Goal: Information Seeking & Learning: Find specific fact

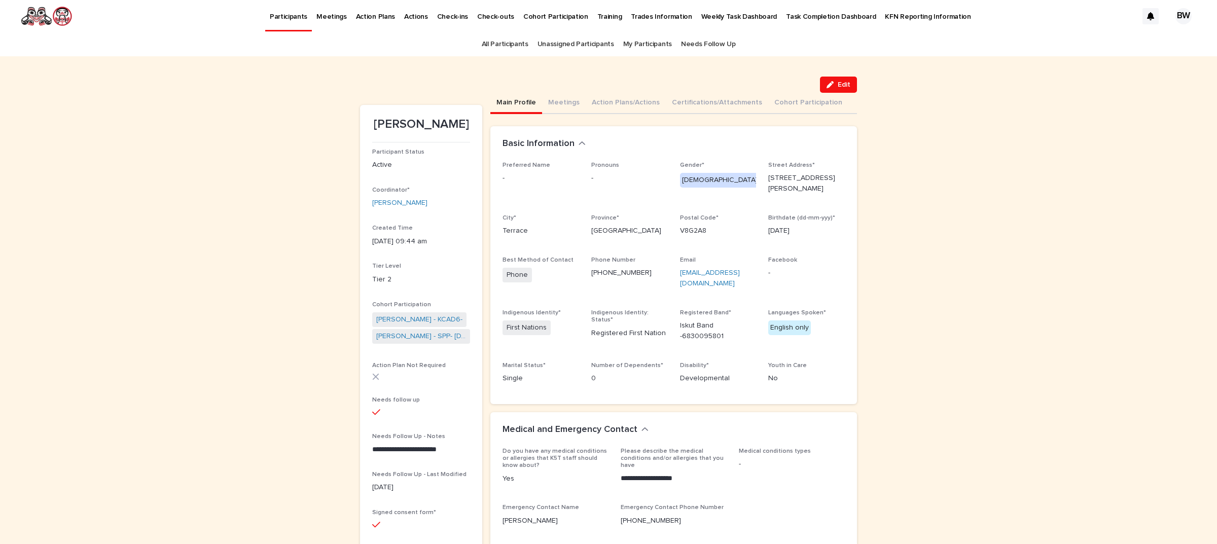
click at [496, 41] on link "All Participants" at bounding box center [505, 44] width 47 height 24
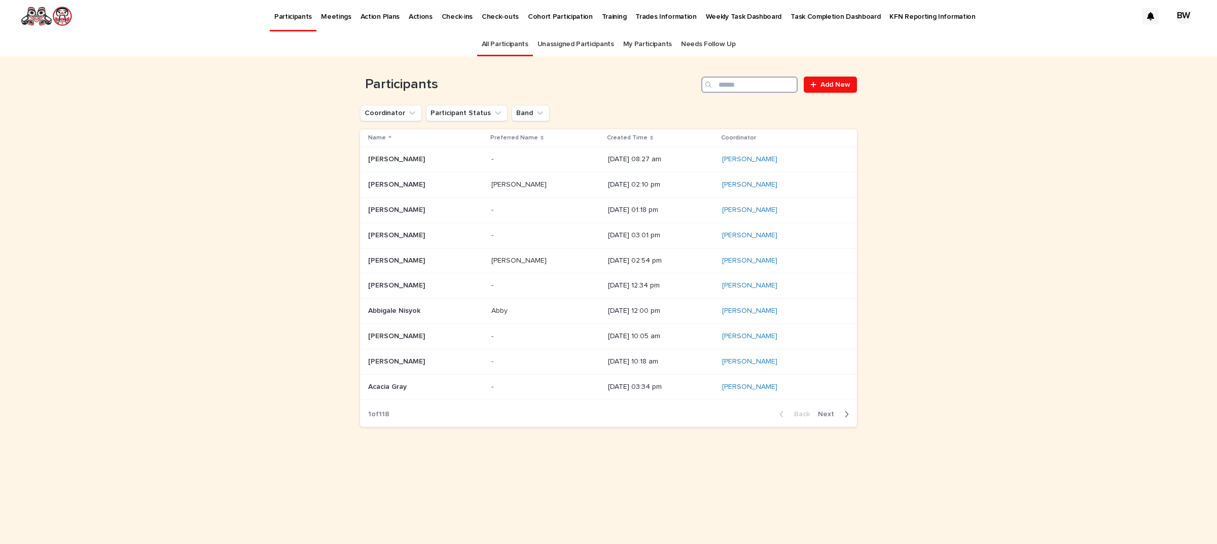
click at [726, 84] on input "Search" at bounding box center [750, 85] width 96 height 16
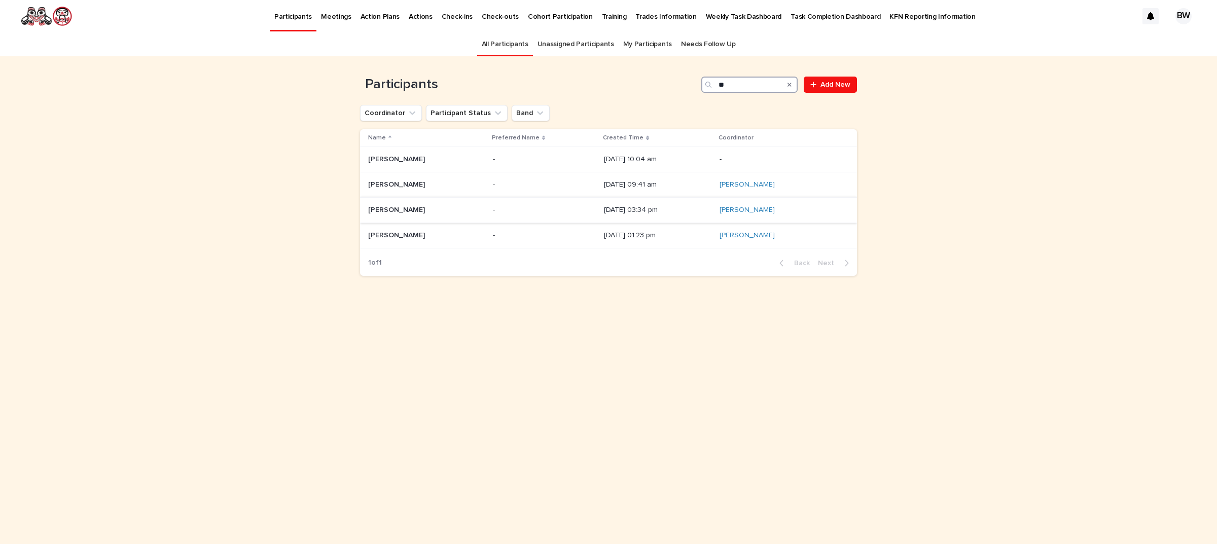
type input "*"
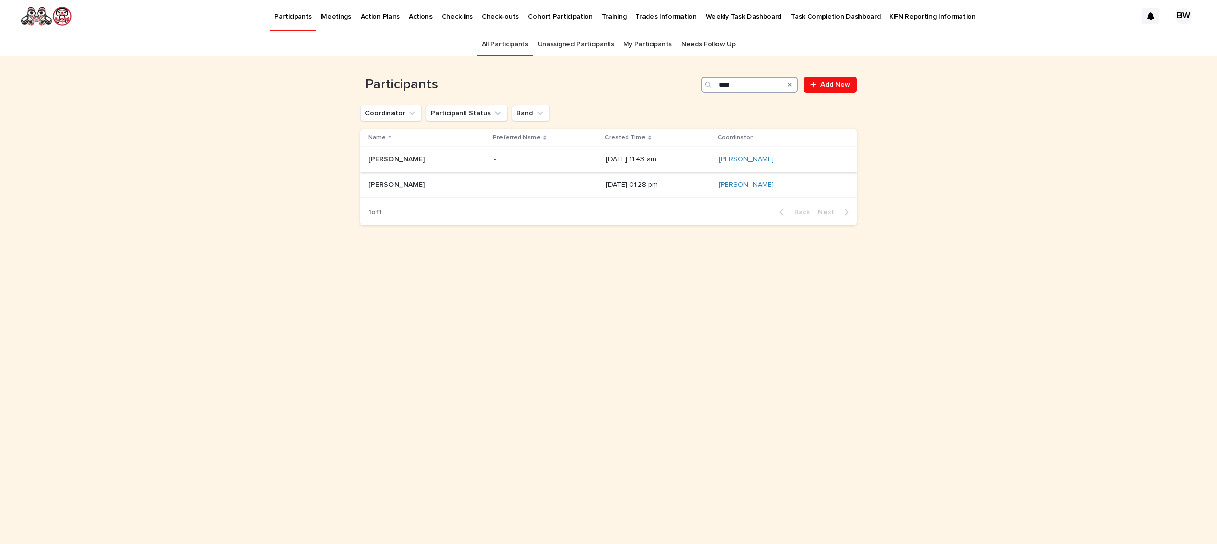
type input "****"
click at [419, 160] on p "[PERSON_NAME]" at bounding box center [397, 158] width 59 height 11
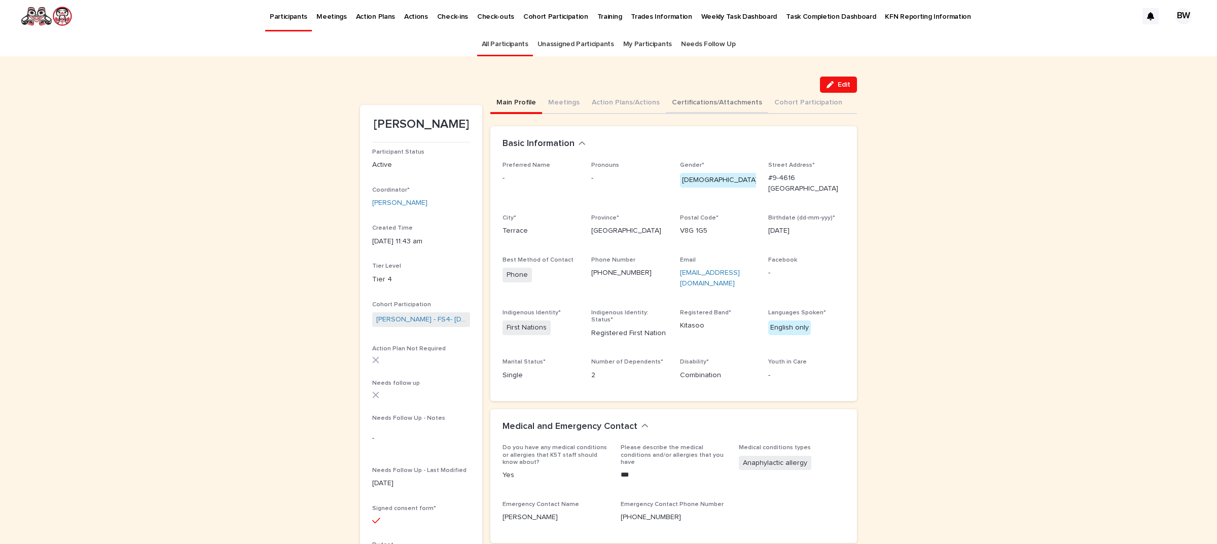
click at [744, 100] on button "Certifications/Attachments" at bounding box center [717, 103] width 102 height 21
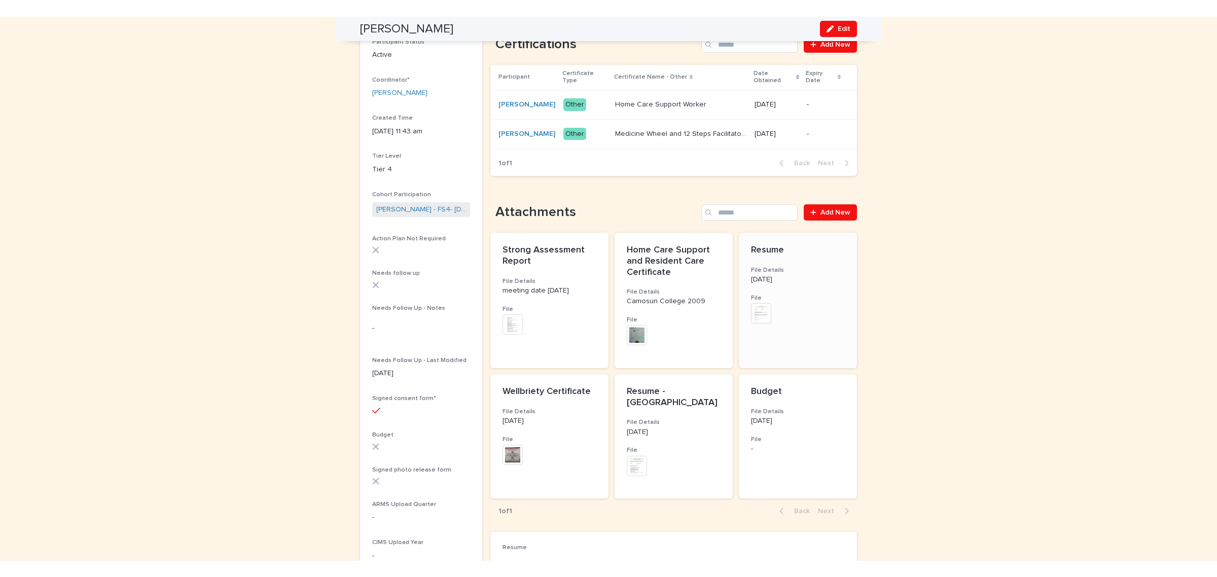
scroll to position [212, 0]
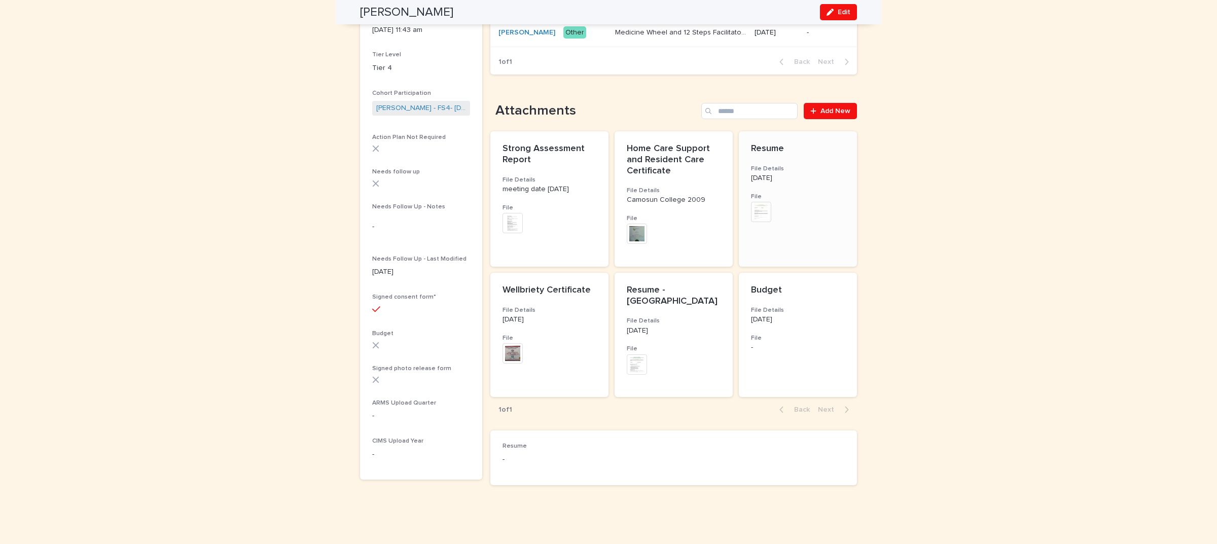
click at [766, 221] on img at bounding box center [761, 212] width 20 height 20
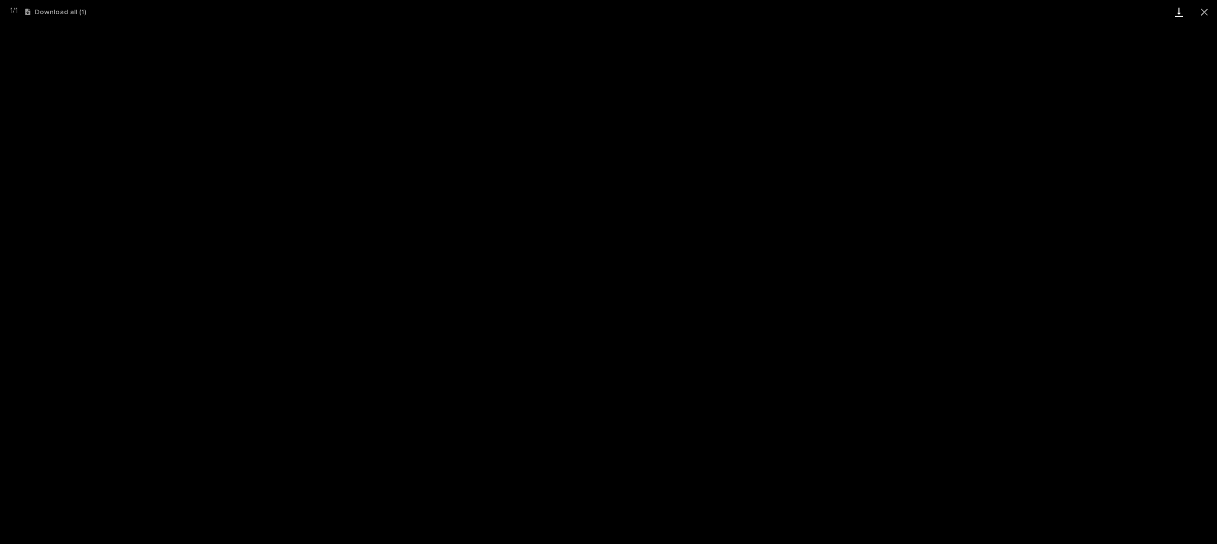
click at [1182, 8] on link "Download" at bounding box center [1179, 12] width 25 height 24
click at [1207, 13] on button "Close gallery" at bounding box center [1204, 12] width 25 height 24
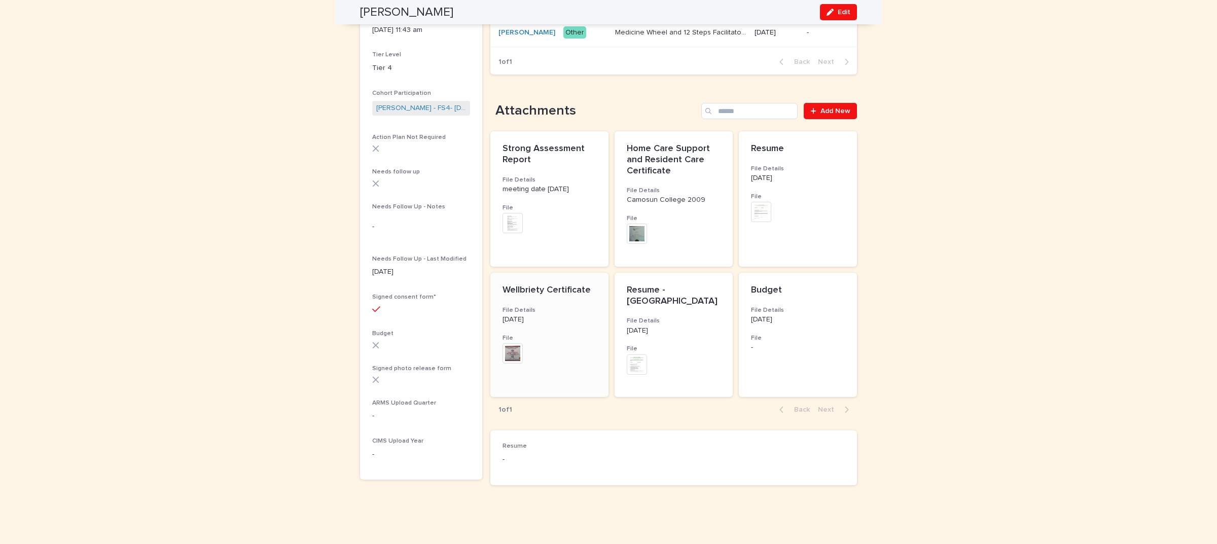
click at [509, 359] on img at bounding box center [513, 353] width 20 height 20
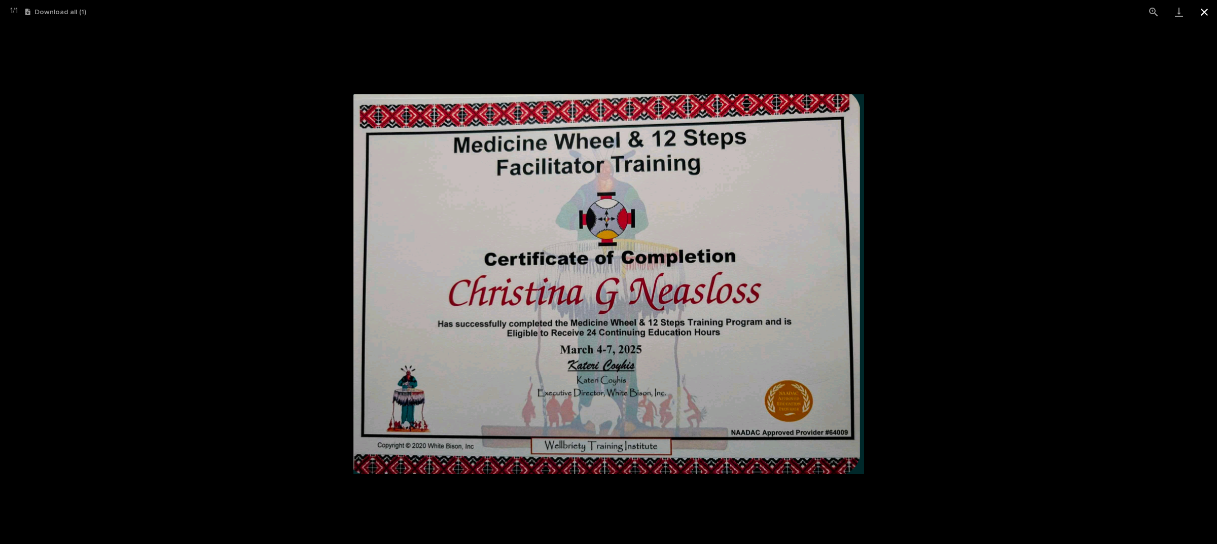
click at [1206, 9] on button "Close gallery" at bounding box center [1204, 12] width 25 height 24
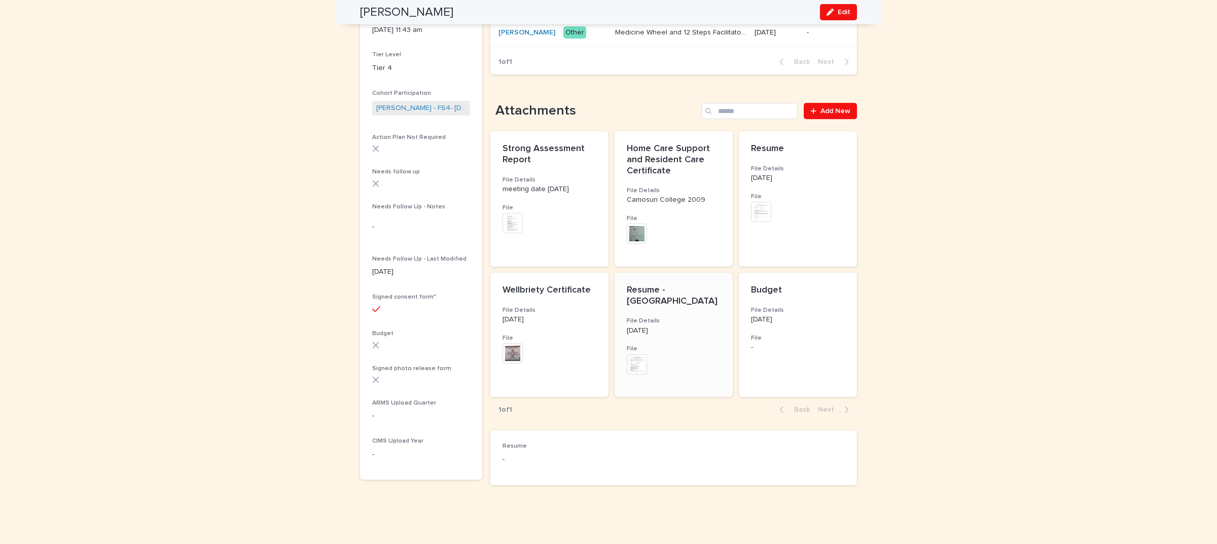
click at [627, 363] on img at bounding box center [637, 365] width 20 height 20
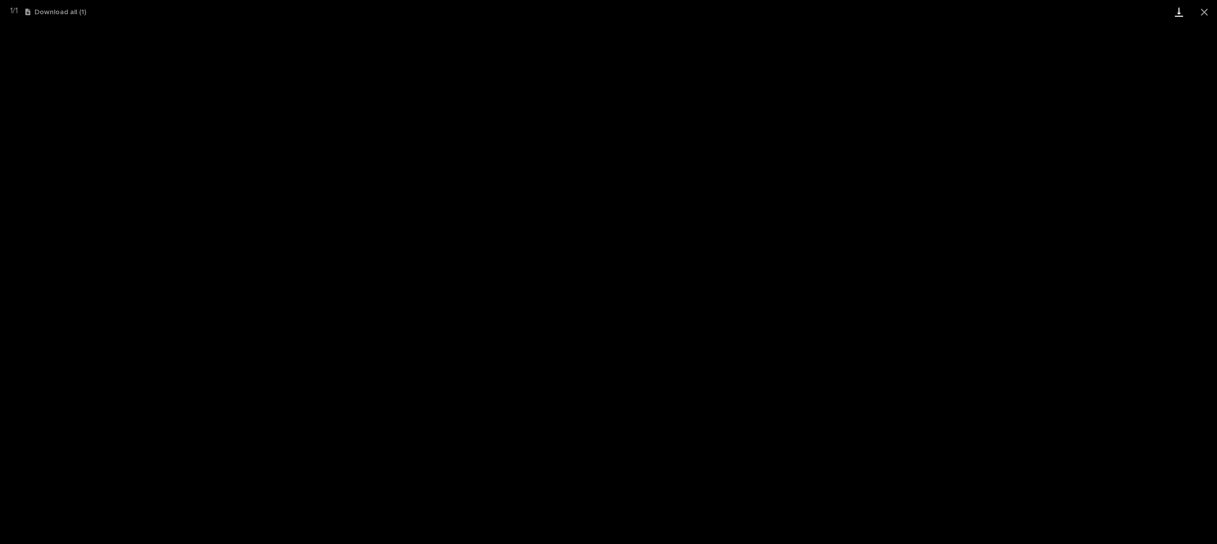
click at [1175, 12] on link "Download" at bounding box center [1179, 12] width 25 height 24
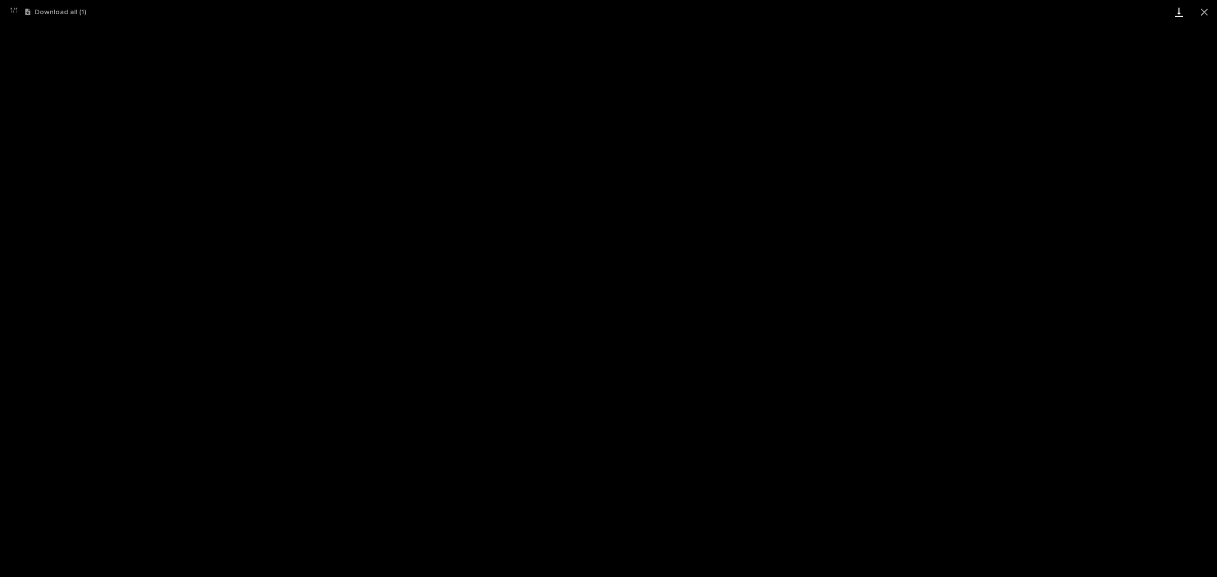
scroll to position [179, 0]
click at [1205, 14] on button "Close gallery" at bounding box center [1204, 12] width 25 height 24
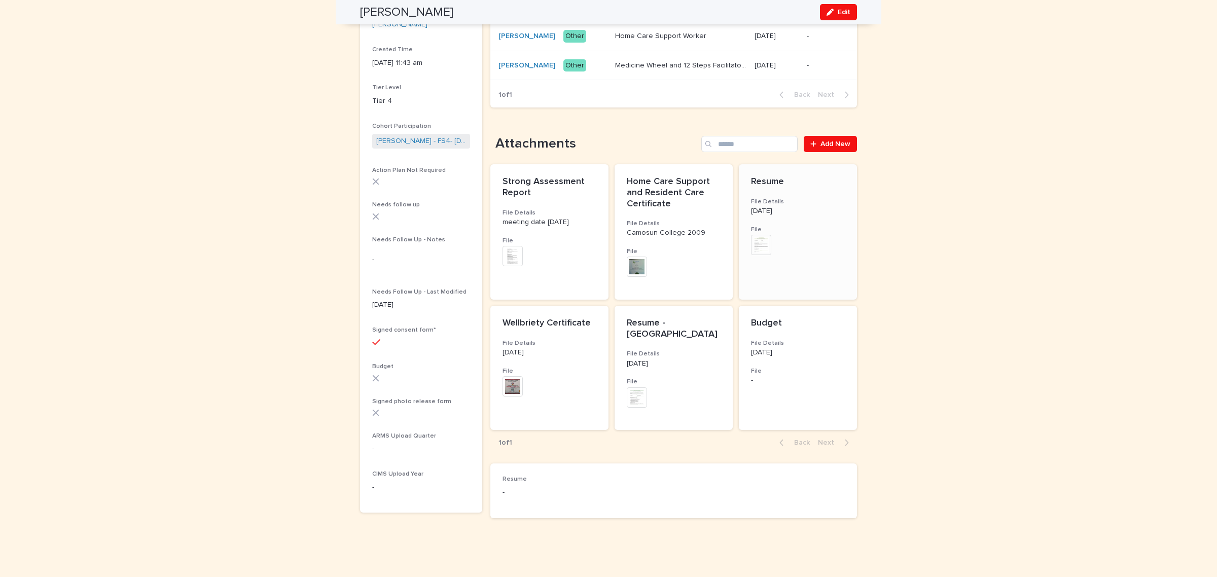
click at [756, 255] on img at bounding box center [761, 245] width 20 height 20
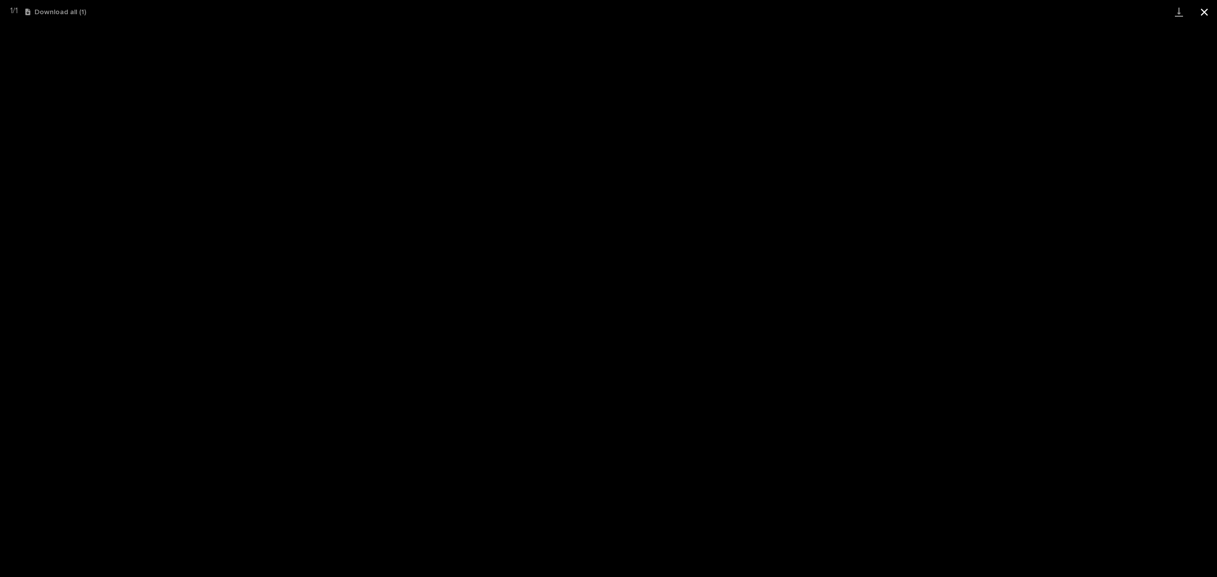
click at [1203, 13] on button "Close gallery" at bounding box center [1204, 12] width 25 height 24
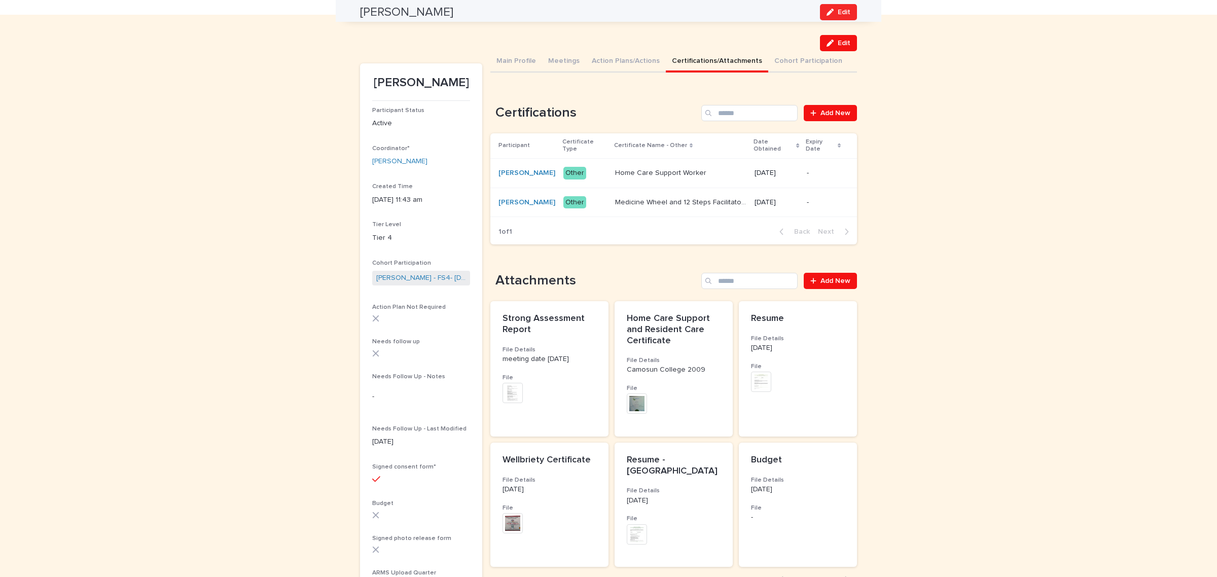
scroll to position [0, 0]
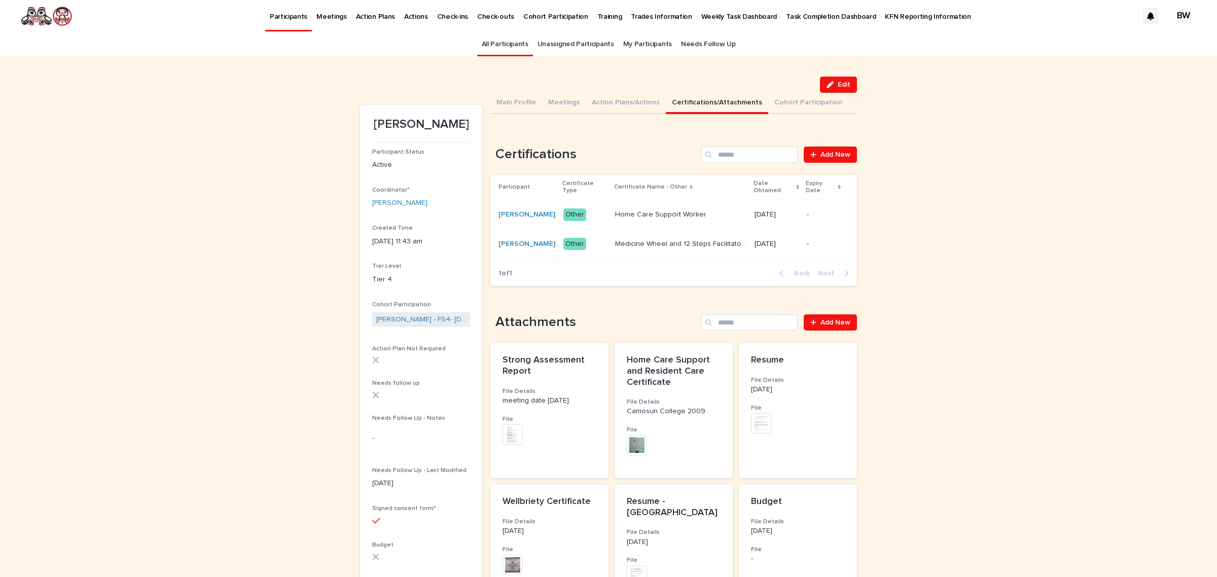
click at [486, 44] on link "All Participants" at bounding box center [505, 44] width 47 height 24
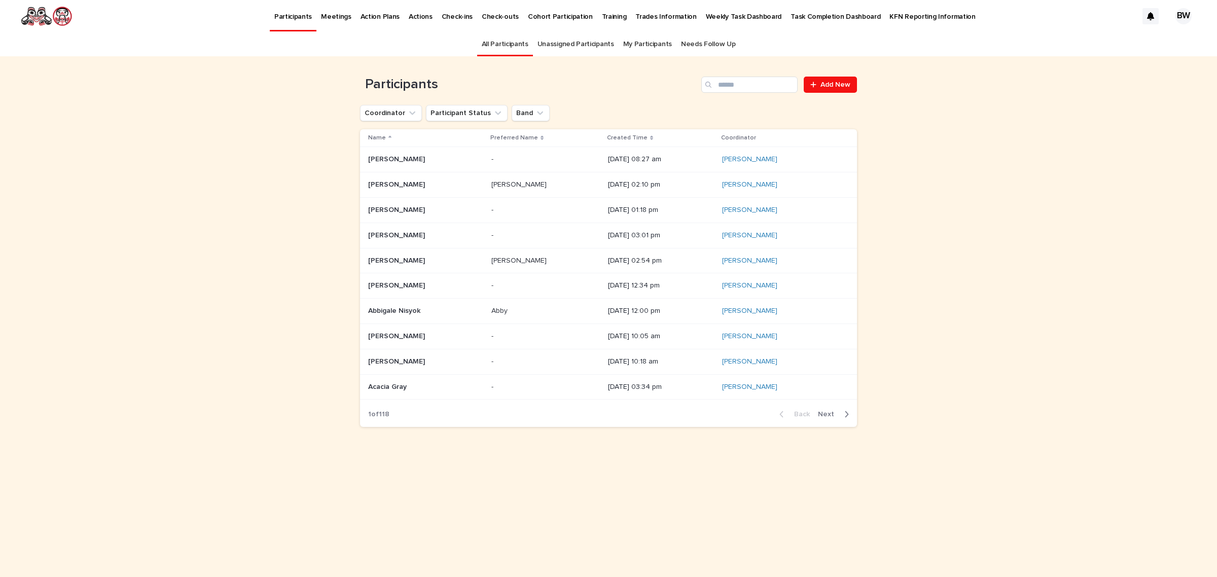
click at [511, 49] on link "All Participants" at bounding box center [505, 44] width 47 height 24
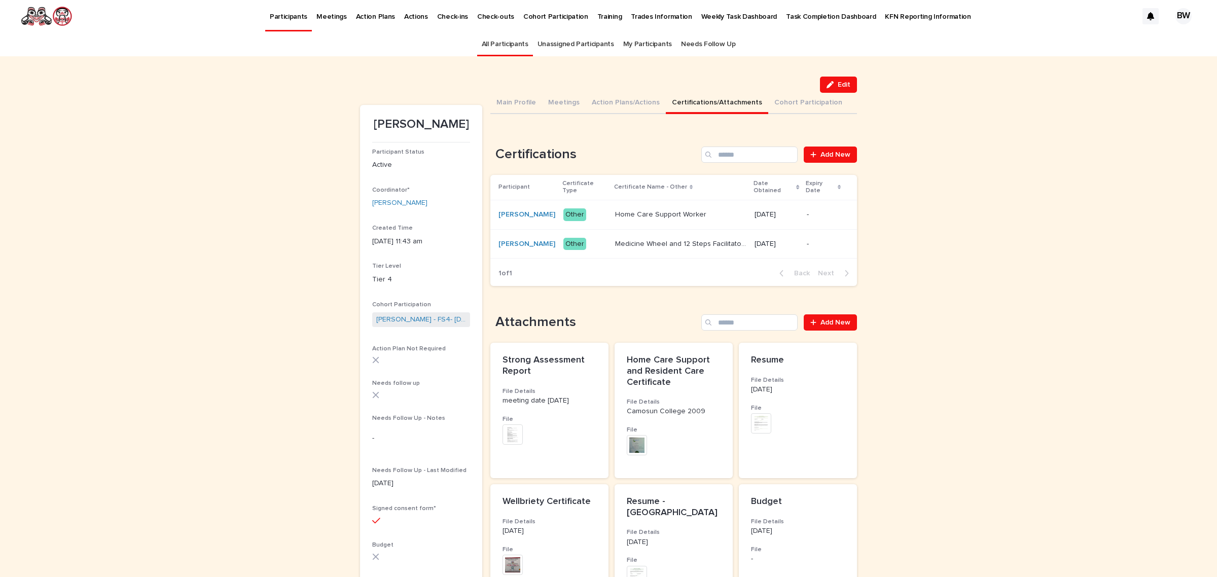
scroll to position [32, 0]
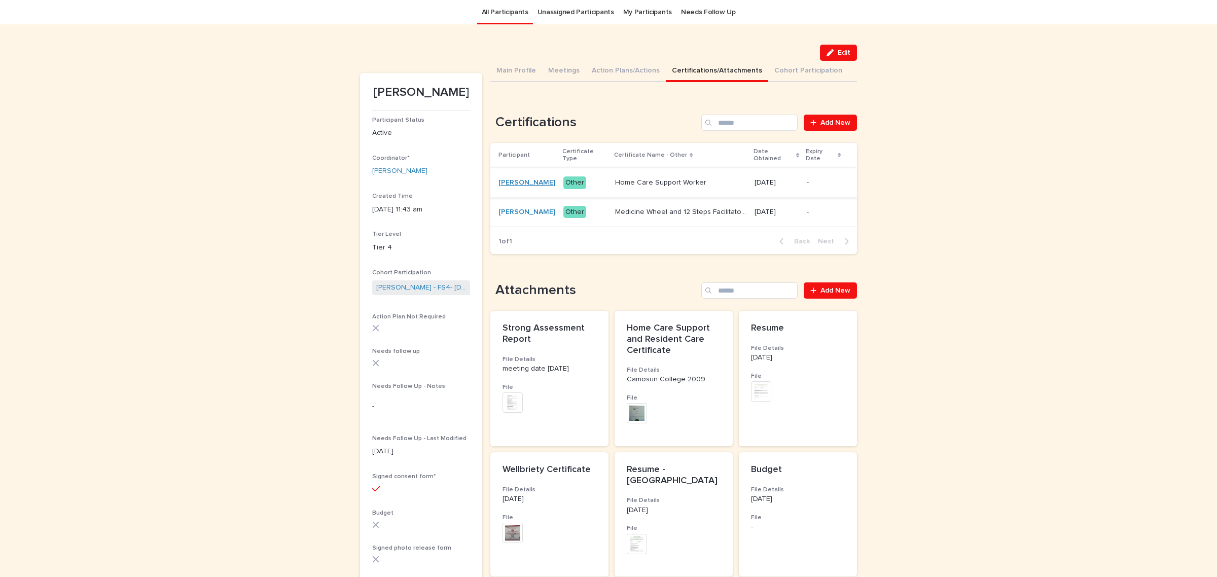
click at [513, 179] on link "[PERSON_NAME]" at bounding box center [527, 183] width 57 height 9
click at [509, 182] on link "[PERSON_NAME]" at bounding box center [527, 183] width 57 height 9
click at [500, 72] on button "Main Profile" at bounding box center [517, 71] width 52 height 21
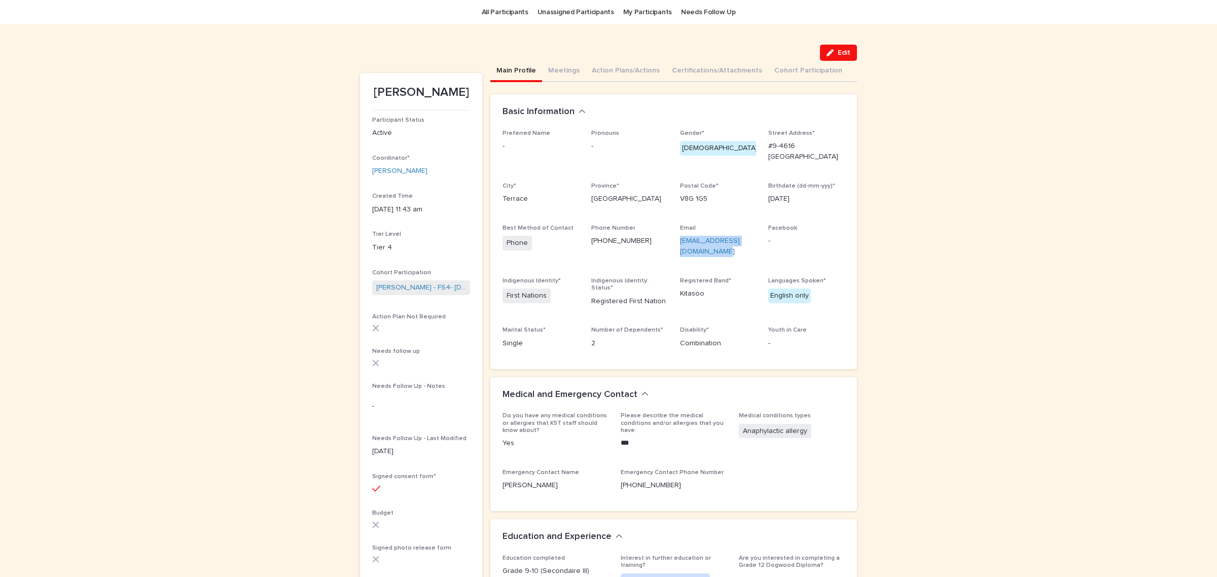
drag, startPoint x: 706, startPoint y: 241, endPoint x: 671, endPoint y: 228, distance: 36.9
click at [671, 228] on div "Preferred Name - Pronouns - Gender* [DEMOGRAPHIC_DATA] Street Address* #9-[GEOG…" at bounding box center [674, 243] width 342 height 227
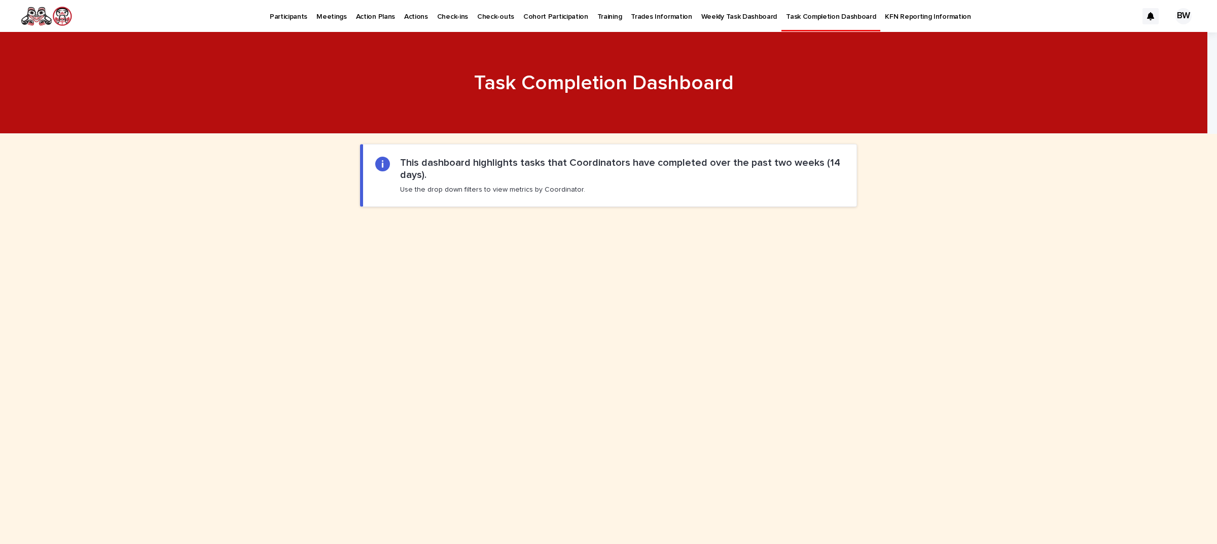
scroll to position [380, 0]
